Goal: Use online tool/utility: Use online tool/utility

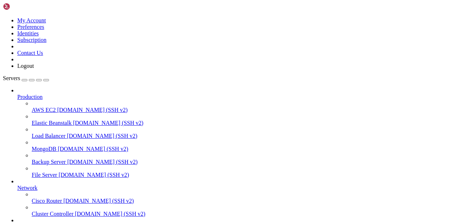
scroll to position [87, 0]
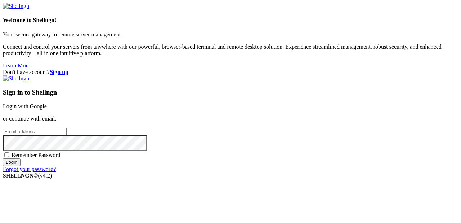
click at [47, 103] on link "Login with Google" at bounding box center [25, 106] width 44 height 6
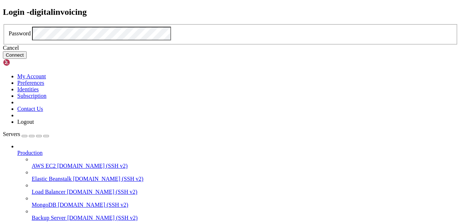
click button "Connect" at bounding box center [15, 55] width 24 height 8
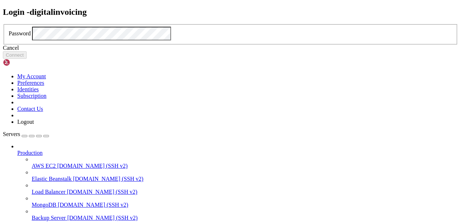
click at [3, 24] on icon at bounding box center [3, 24] width 0 height 0
